Goal: Transaction & Acquisition: Obtain resource

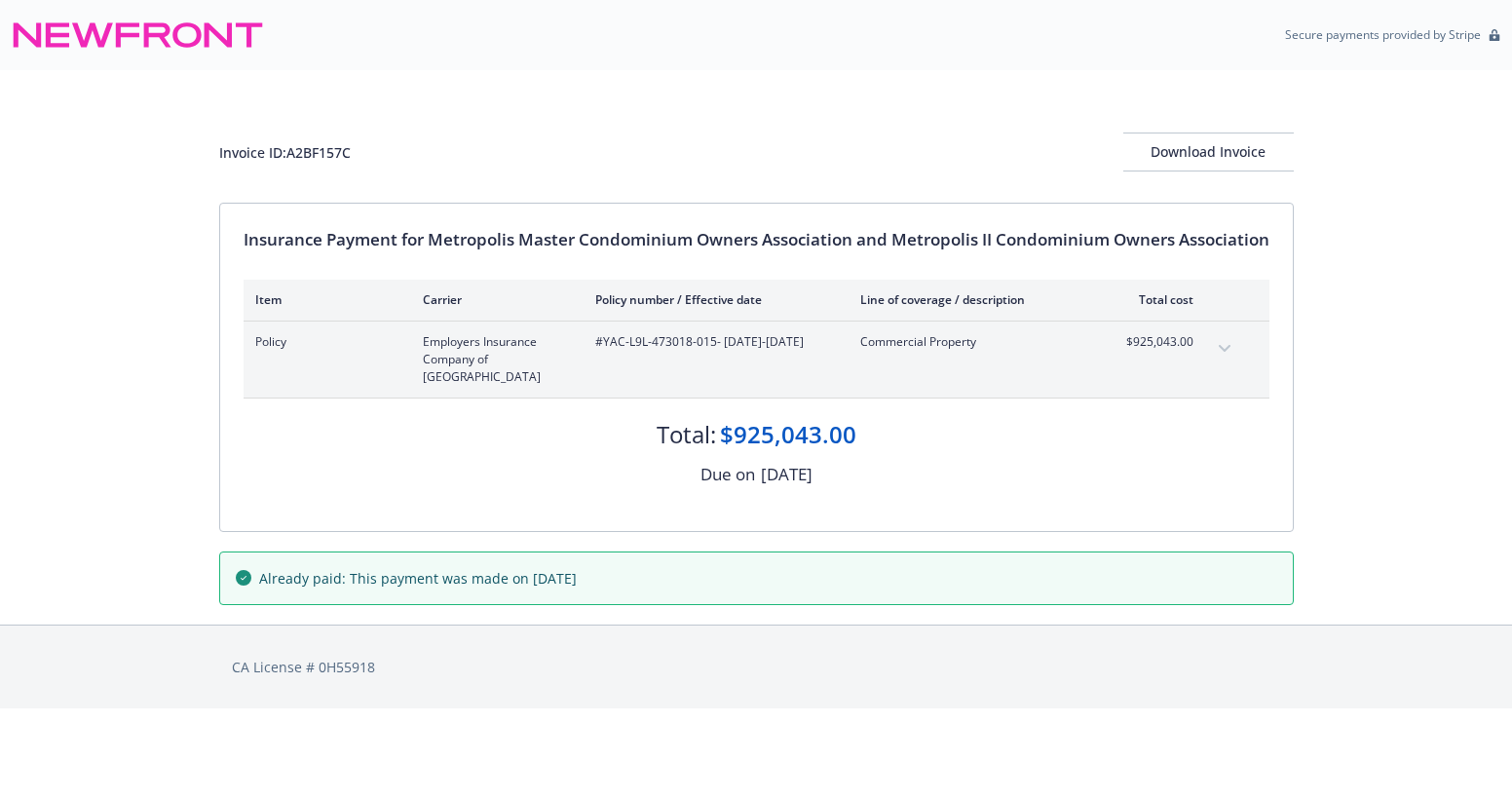
click at [1224, 352] on button "expand content" at bounding box center [1225, 350] width 31 height 31
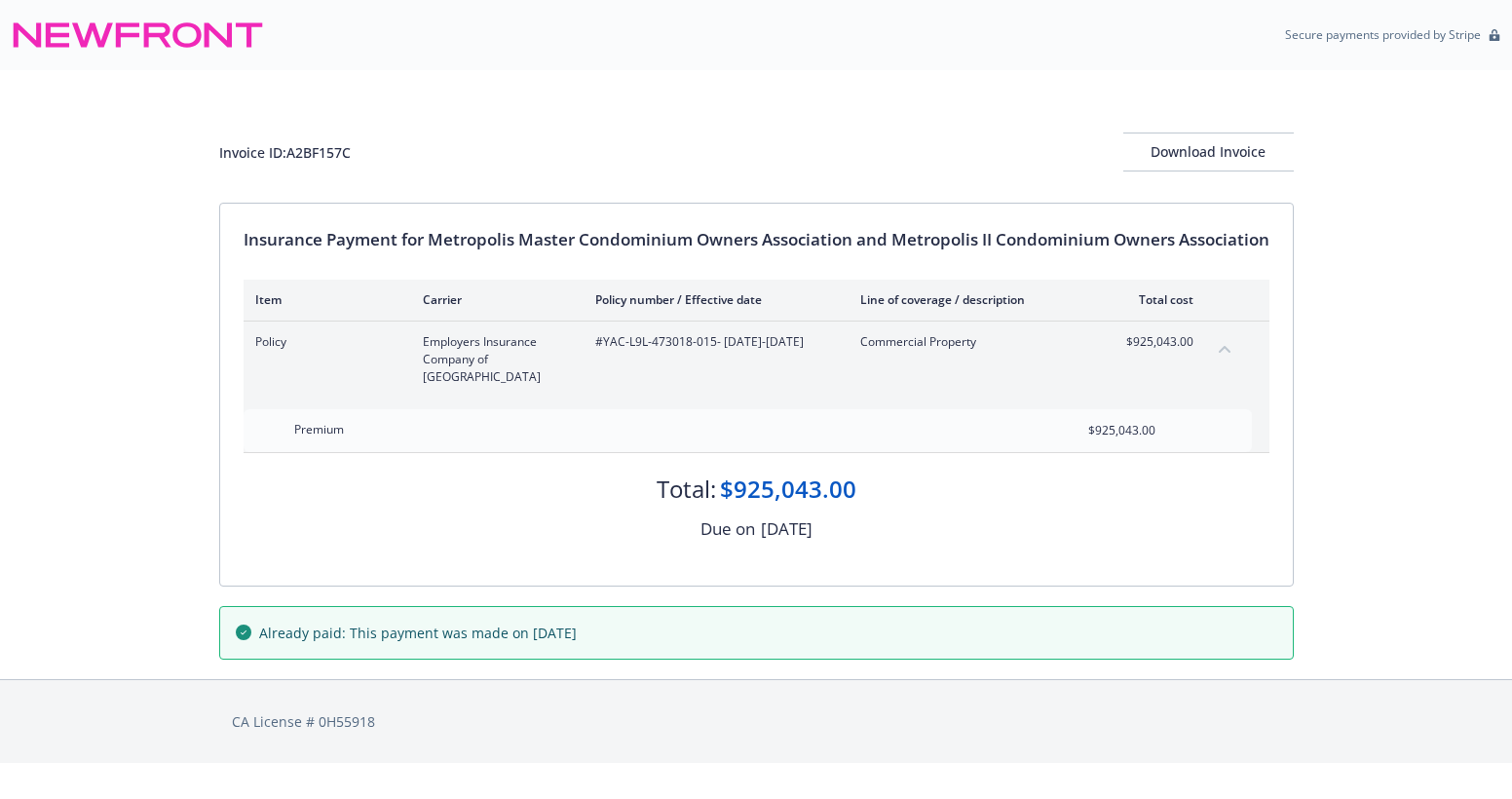
click at [541, 623] on span "Already paid: This payment was made on [DATE]" at bounding box center [418, 633] width 318 height 21
drag, startPoint x: 541, startPoint y: 619, endPoint x: 444, endPoint y: 544, distance: 122.6
click at [444, 544] on div "Insurance Payment for Metropolis Master Condominium Owners Association and Metr…" at bounding box center [756, 395] width 1073 height 382
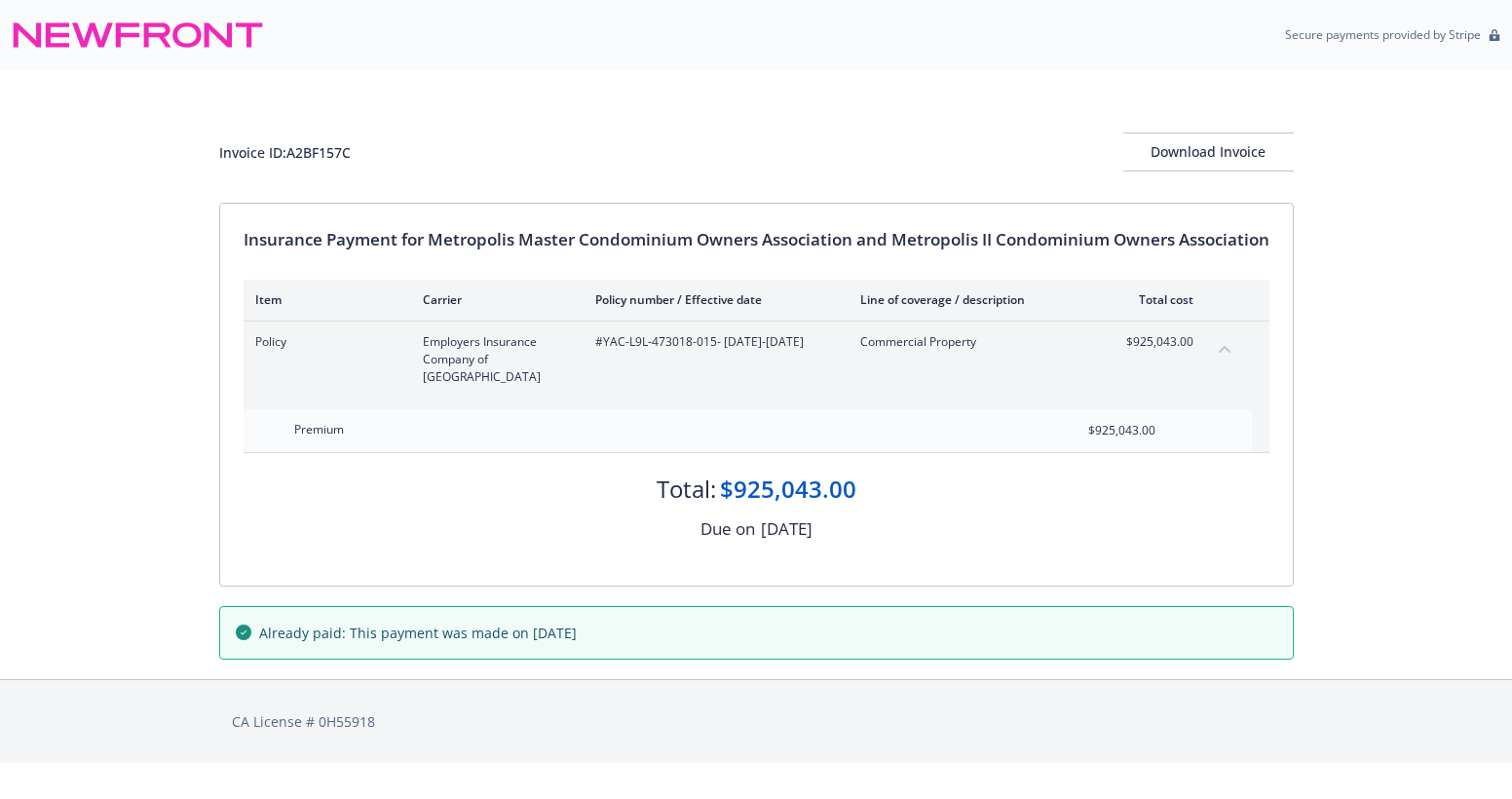
click at [485, 687] on div "CA License # 0H55918" at bounding box center [756, 722] width 1057 height 83
click at [1282, 143] on button "Download Invoice" at bounding box center [1209, 152] width 170 height 39
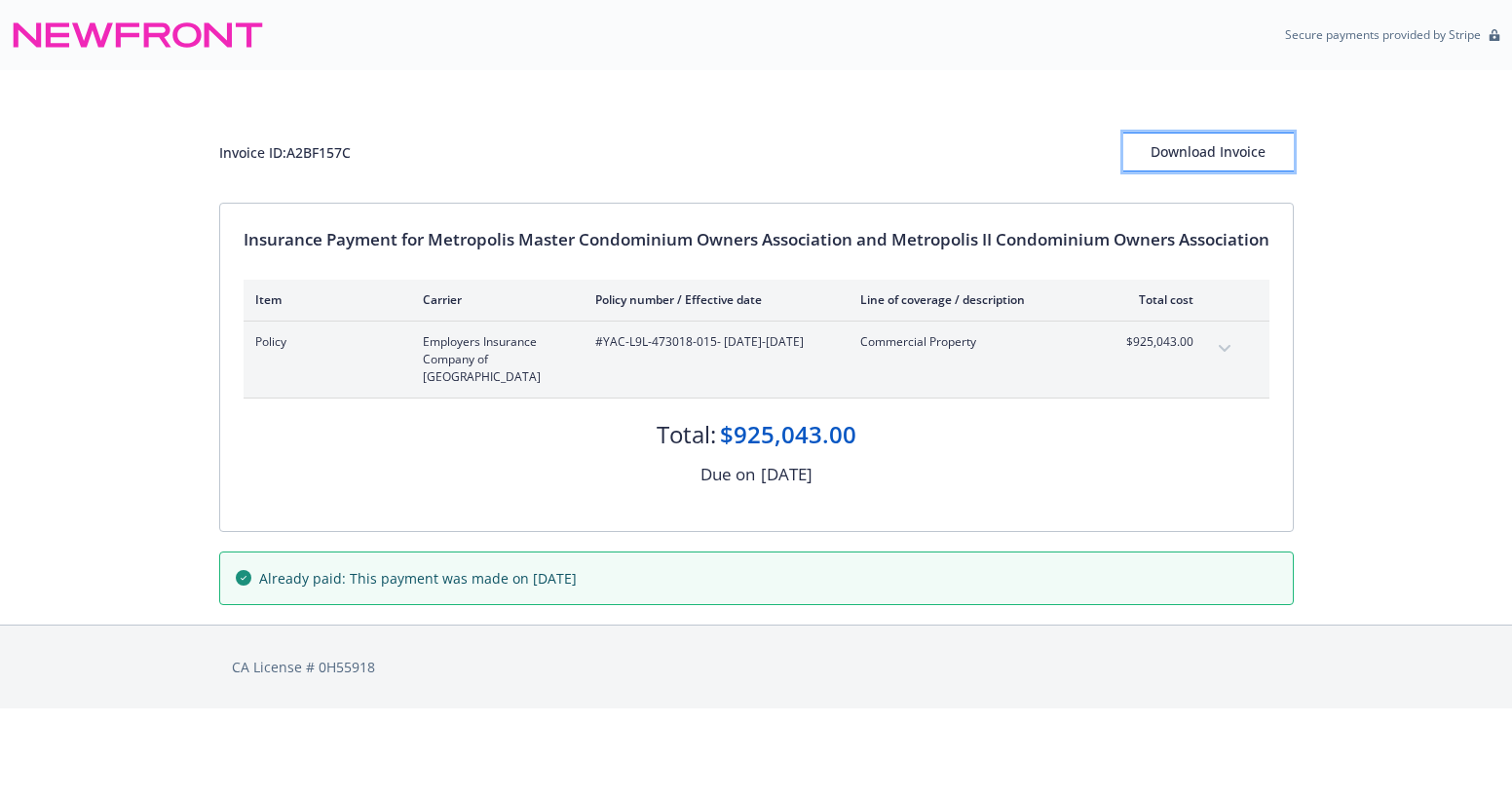
click at [1191, 140] on div "Download Invoice" at bounding box center [1209, 152] width 170 height 37
